Goal: Task Accomplishment & Management: Manage account settings

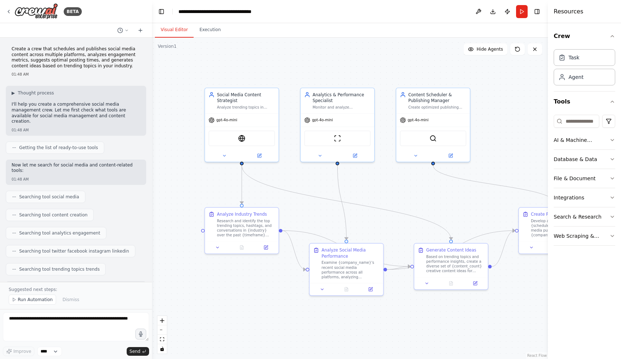
scroll to position [623, 0]
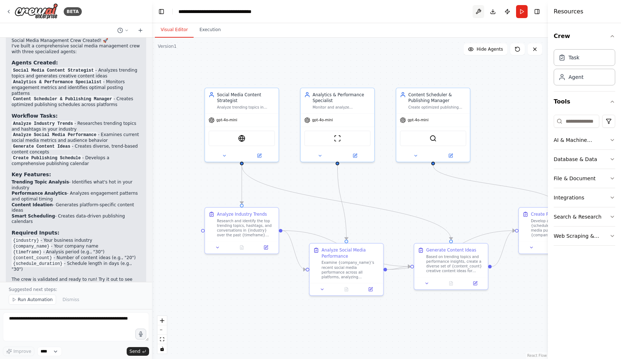
click at [479, 12] on button at bounding box center [478, 11] width 12 height 13
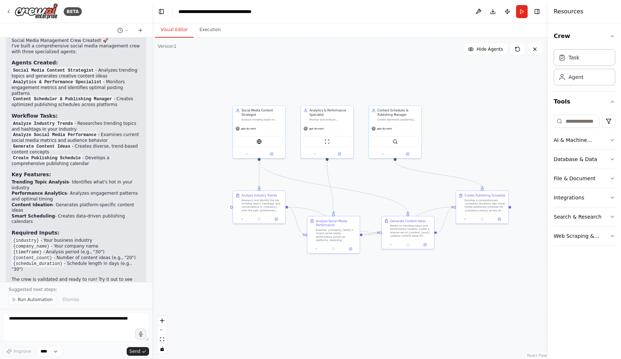
drag, startPoint x: 495, startPoint y: 136, endPoint x: 437, endPoint y: 140, distance: 58.4
click at [437, 140] on div ".deletable-edge-delete-btn { width: 20px; height: 20px; border: 0px solid #ffff…" at bounding box center [350, 198] width 396 height 321
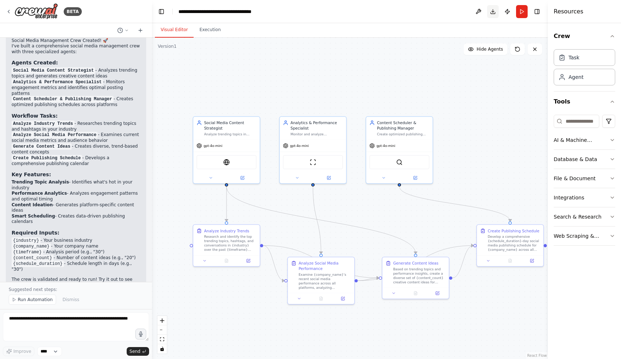
click at [495, 12] on button "Download" at bounding box center [493, 11] width 12 height 13
click at [491, 53] on button "Hide Agents" at bounding box center [485, 49] width 44 height 12
click at [491, 53] on button "Show Agents" at bounding box center [485, 49] width 46 height 12
click at [491, 53] on button "Hide Agents" at bounding box center [485, 49] width 44 height 12
click at [491, 53] on button "Show Agents" at bounding box center [485, 49] width 46 height 12
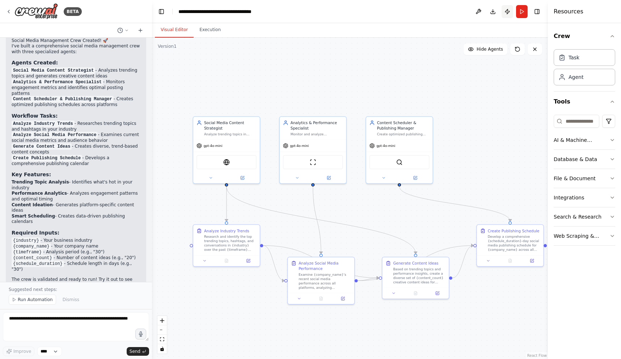
click at [505, 11] on button "Publish" at bounding box center [507, 11] width 12 height 13
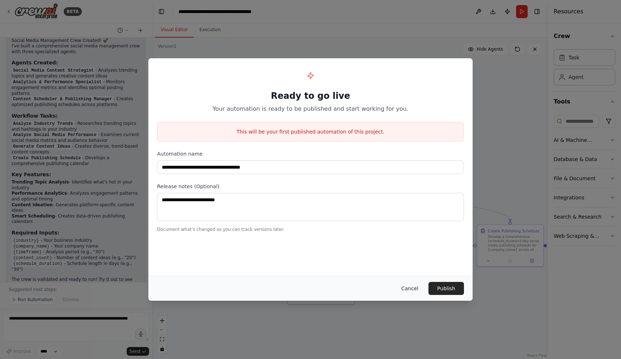
click at [408, 286] on button "Cancel" at bounding box center [409, 288] width 29 height 13
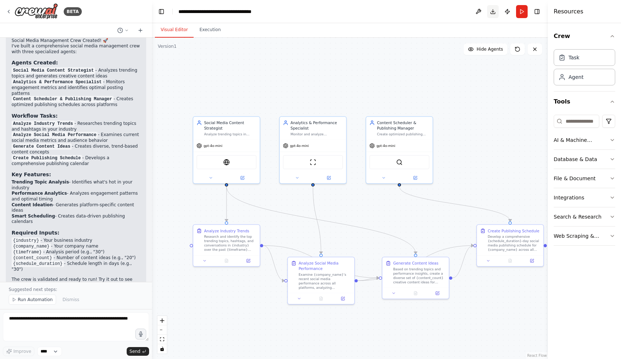
click at [491, 12] on button "Download" at bounding box center [493, 11] width 12 height 13
click at [493, 10] on button "Download" at bounding box center [493, 11] width 12 height 13
click at [476, 10] on button at bounding box center [478, 11] width 12 height 13
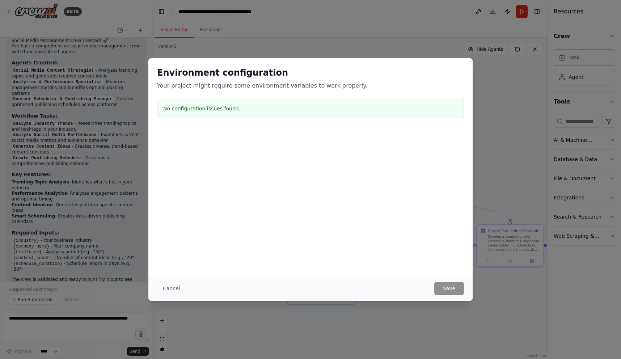
click at [497, 141] on div "Environment configuration Your project might require some environment variables…" at bounding box center [310, 179] width 621 height 359
click at [295, 30] on div "Environment configuration Your project might require some environment variables…" at bounding box center [310, 179] width 621 height 359
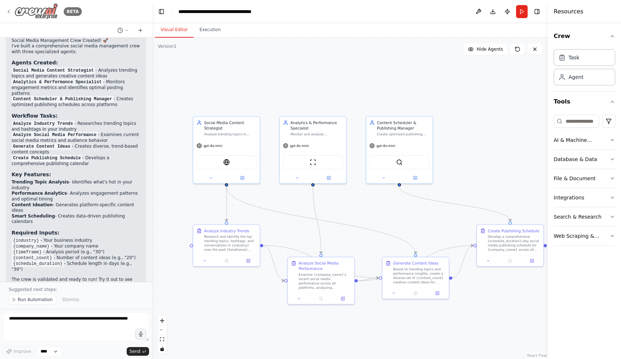
click at [8, 12] on icon at bounding box center [9, 12] width 6 height 6
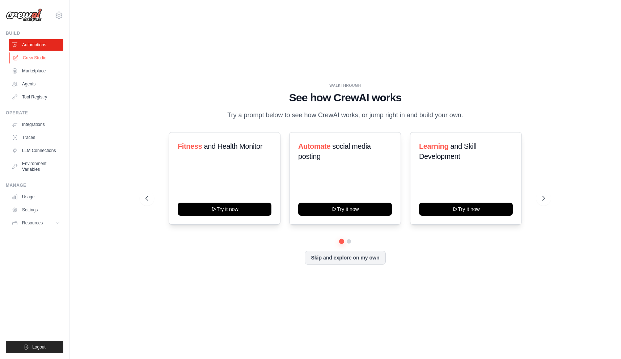
click at [30, 60] on link "Crew Studio" at bounding box center [36, 58] width 55 height 12
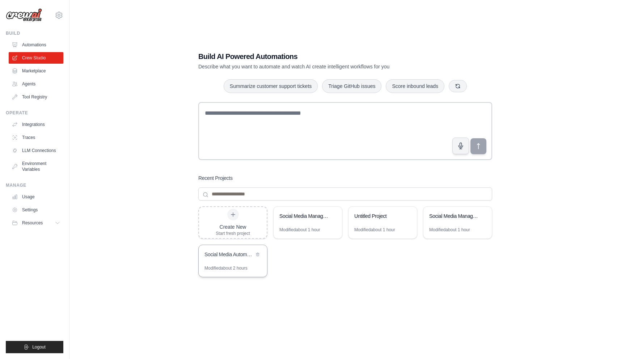
click at [235, 262] on div "Social Media Automation Hub" at bounding box center [233, 255] width 68 height 20
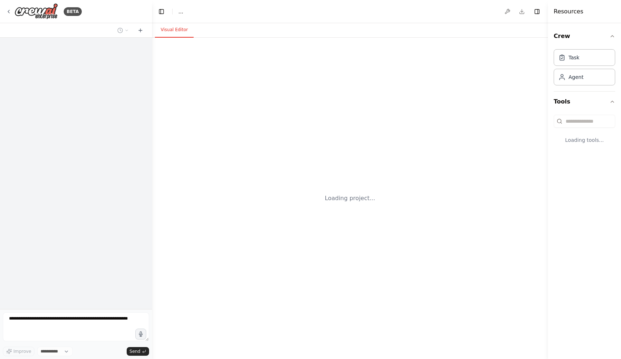
select select "****"
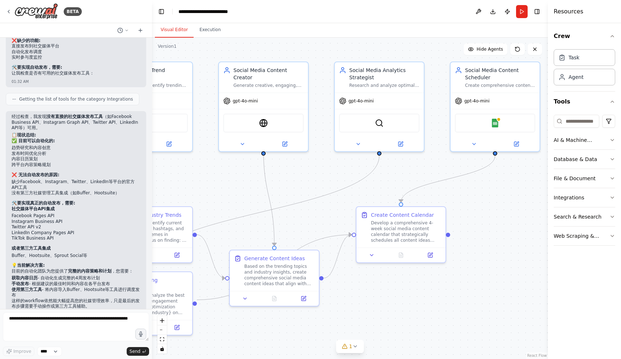
scroll to position [1368, 0]
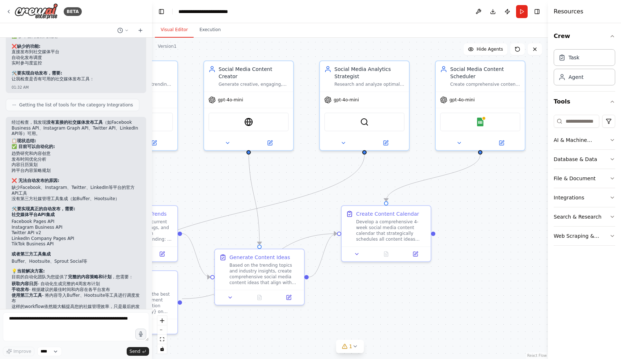
drag, startPoint x: 306, startPoint y: 175, endPoint x: 206, endPoint y: 162, distance: 101.5
click at [206, 162] on div ".deletable-edge-delete-btn { width: 20px; height: 20px; border: 0px solid #ffff…" at bounding box center [350, 198] width 396 height 321
click at [49, 12] on img at bounding box center [35, 11] width 43 height 16
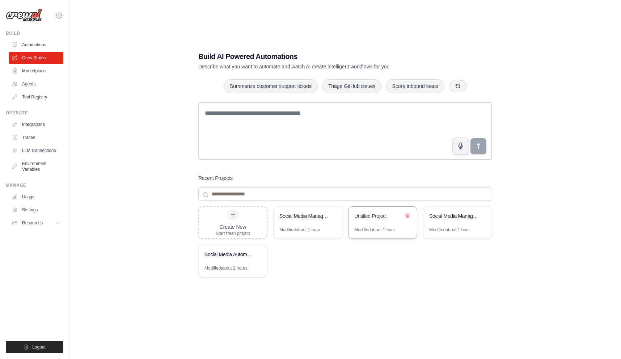
click at [404, 216] on button at bounding box center [407, 215] width 7 height 7
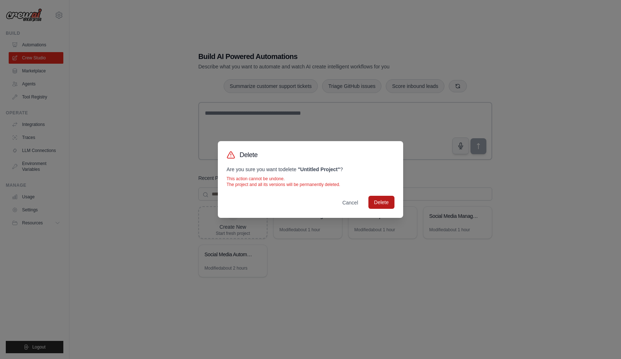
click at [386, 203] on button "Delete" at bounding box center [381, 202] width 26 height 13
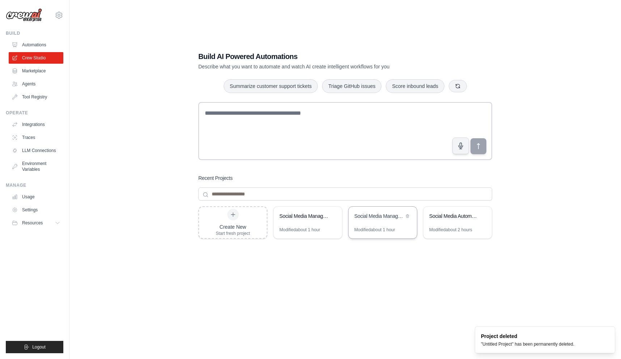
click at [382, 223] on div "Social Media Management & Analytics Crew" at bounding box center [382, 217] width 68 height 20
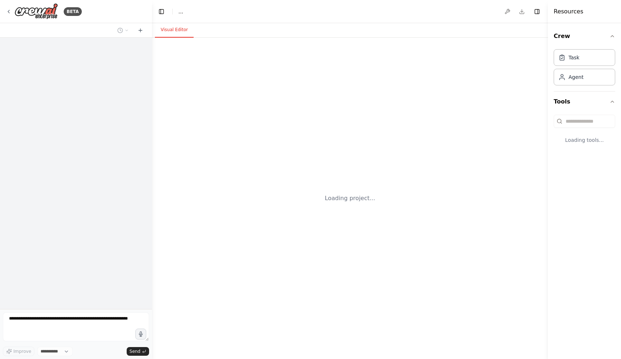
select select "****"
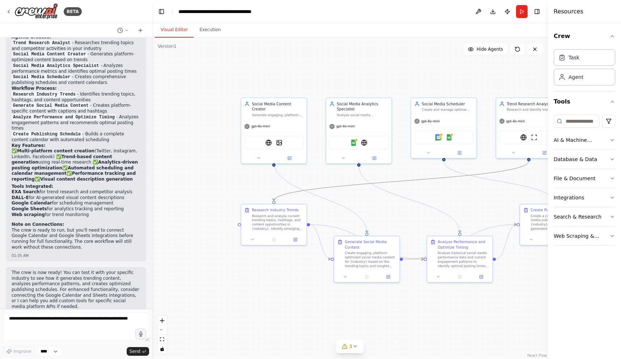
scroll to position [858, 0]
drag, startPoint x: 413, startPoint y: 180, endPoint x: 349, endPoint y: 181, distance: 64.0
click at [349, 181] on div ".deletable-edge-delete-btn { width: 20px; height: 20px; border: 0px solid #ffff…" at bounding box center [350, 198] width 396 height 321
drag, startPoint x: 396, startPoint y: 179, endPoint x: 366, endPoint y: 186, distance: 31.5
click at [366, 186] on icon "Edge from afec9e5c-351b-41c8-acea-955eddb18b1b to 7b6dbbb4-ab79-4127-a961-87492…" at bounding box center [401, 180] width 255 height 39
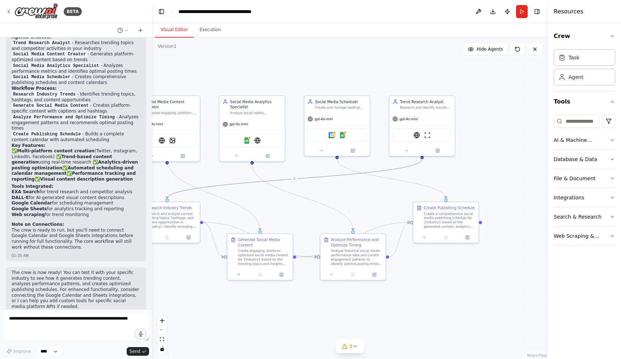
drag, startPoint x: 424, startPoint y: 190, endPoint x: 317, endPoint y: 187, distance: 106.7
click at [317, 187] on div ".deletable-edge-delete-btn { width: 20px; height: 20px; border: 0px solid #ffff…" at bounding box center [350, 198] width 396 height 321
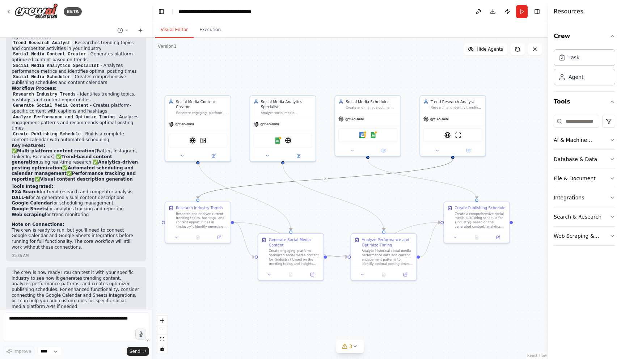
drag, startPoint x: 339, startPoint y: 186, endPoint x: 368, endPoint y: 185, distance: 29.7
click at [369, 186] on div ".deletable-edge-delete-btn { width: 20px; height: 20px; border: 0px solid #ffff…" at bounding box center [350, 198] width 396 height 321
click at [43, 11] on img at bounding box center [35, 11] width 43 height 16
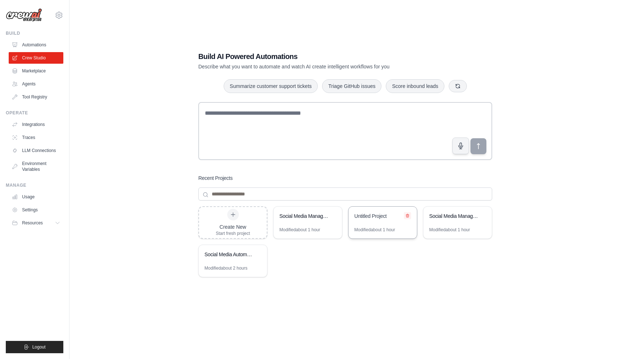
click at [406, 216] on icon at bounding box center [407, 215] width 4 height 4
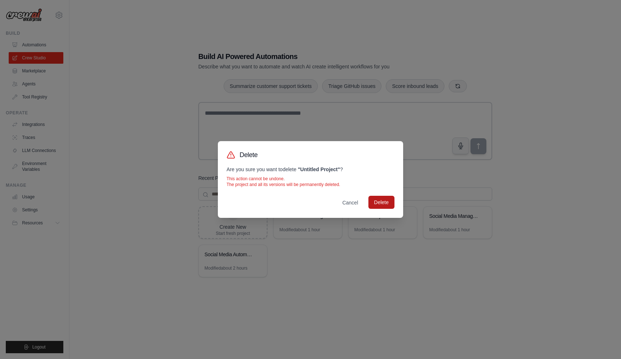
click at [381, 204] on button "Delete" at bounding box center [381, 202] width 26 height 13
click at [343, 204] on button "Cancel" at bounding box center [349, 202] width 27 height 13
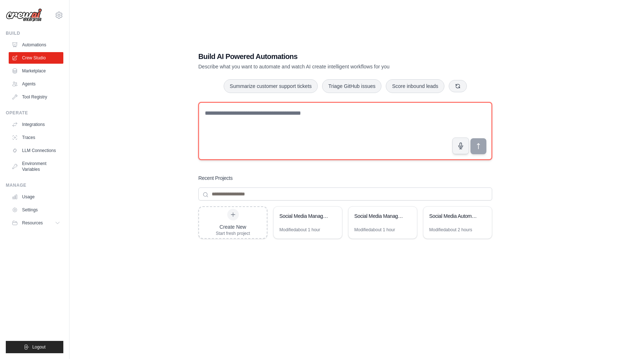
click at [302, 133] on textarea at bounding box center [345, 131] width 294 height 58
